Goal: Find specific page/section: Find specific page/section

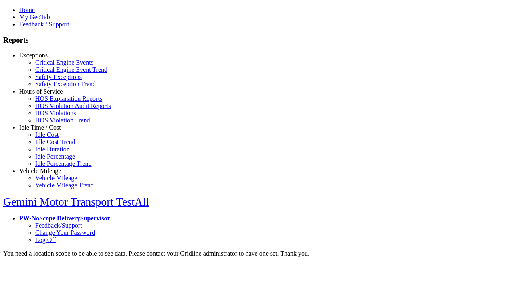
click at [46, 59] on link "Exceptions" at bounding box center [33, 55] width 28 height 7
click at [52, 80] on link "Safety Exceptions" at bounding box center [58, 76] width 47 height 7
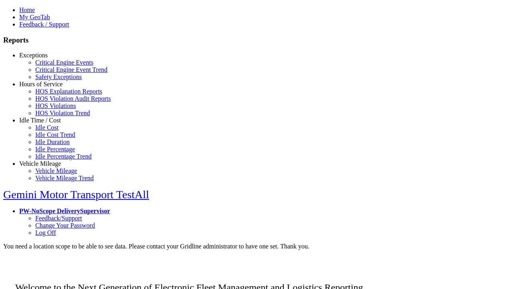
scroll to position [5, 0]
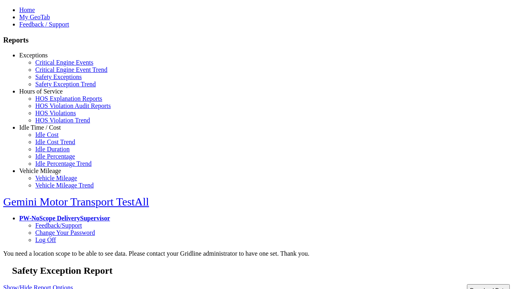
type input "**********"
